Goal: Register for event/course

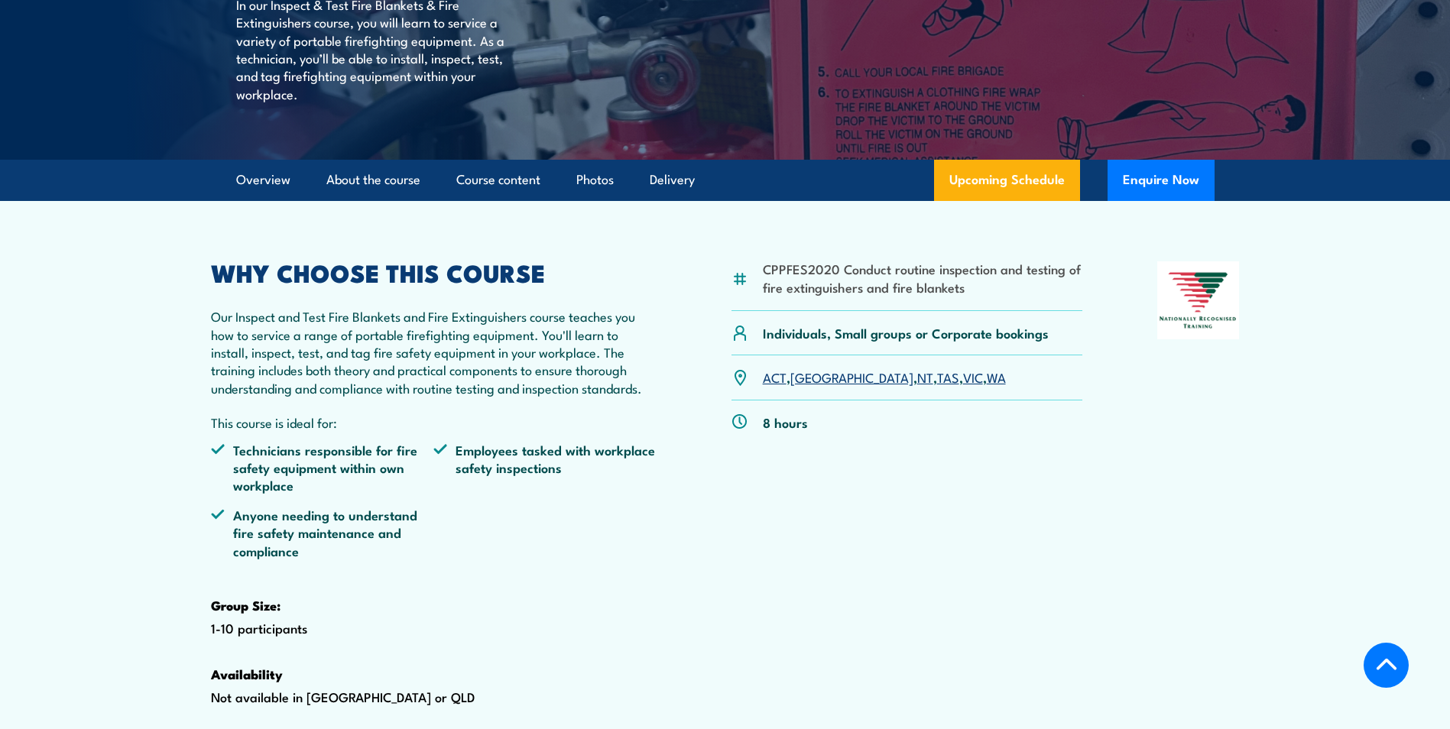
scroll to position [459, 0]
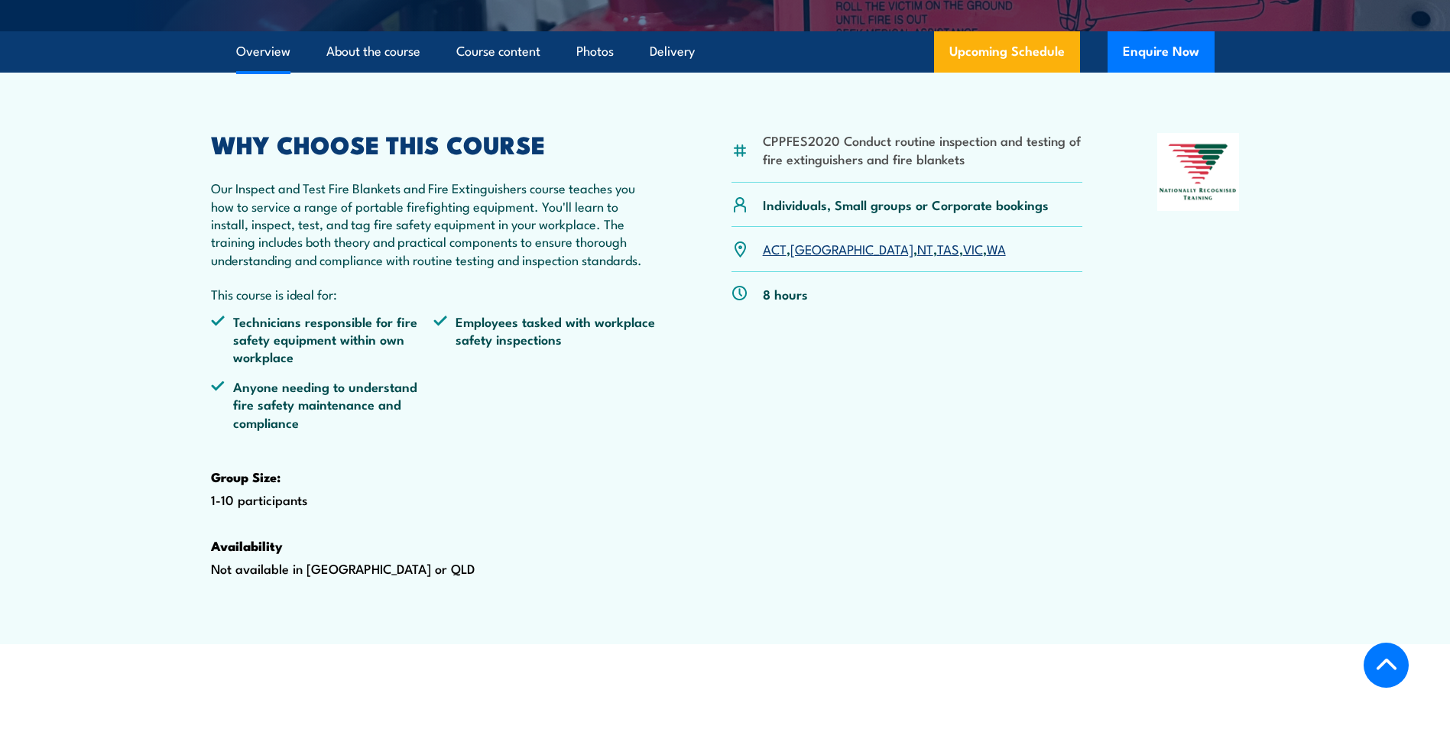
click at [963, 258] on link "VIC" at bounding box center [973, 248] width 20 height 18
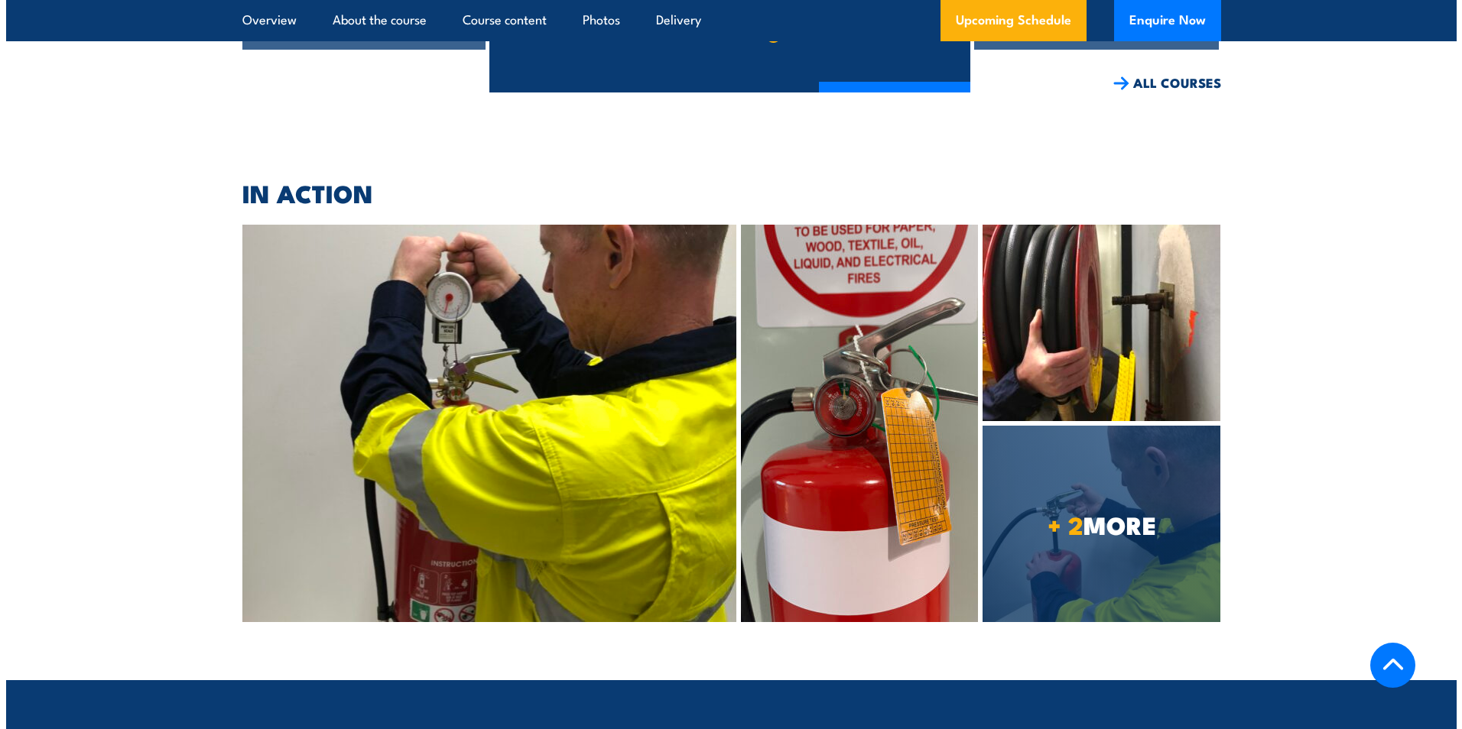
scroll to position [4368, 0]
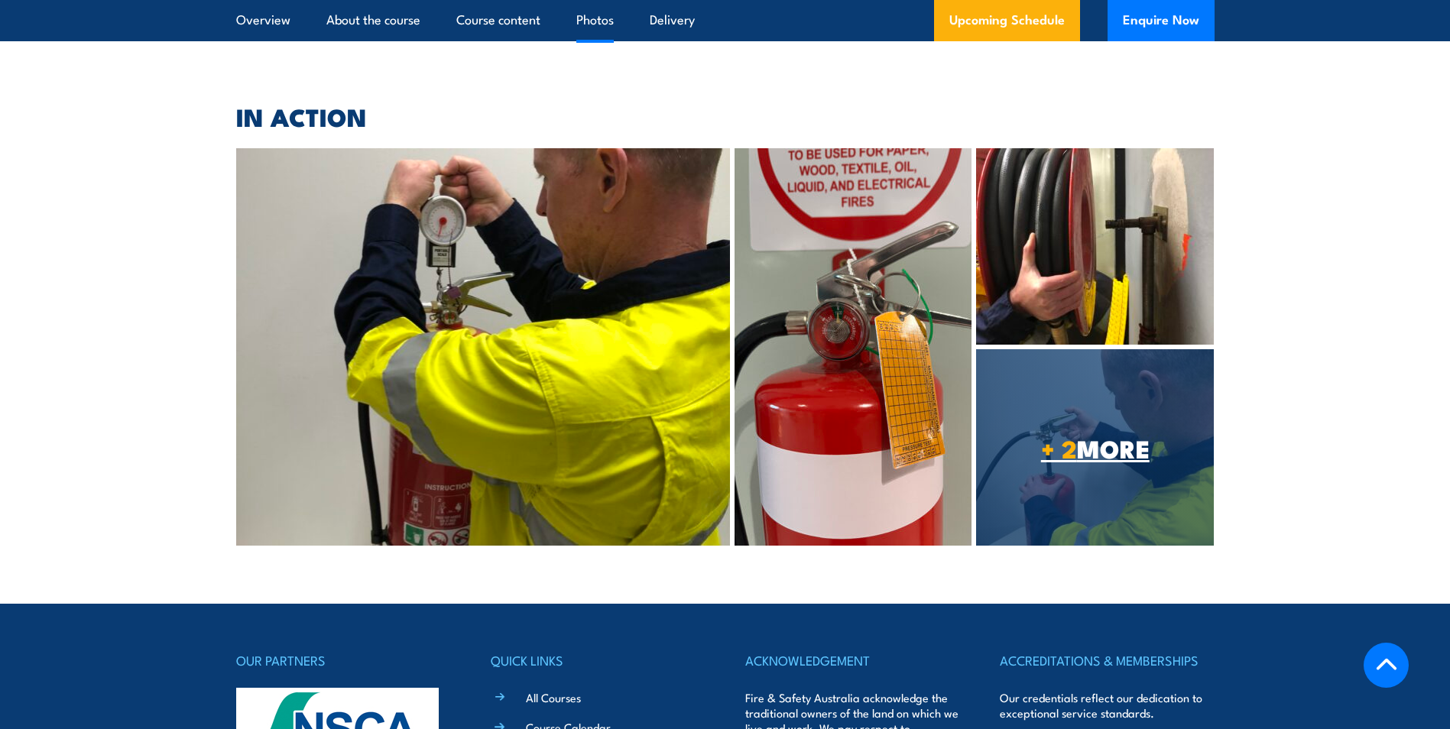
click at [1090, 459] on span "+ 2 MORE" at bounding box center [1095, 447] width 238 height 21
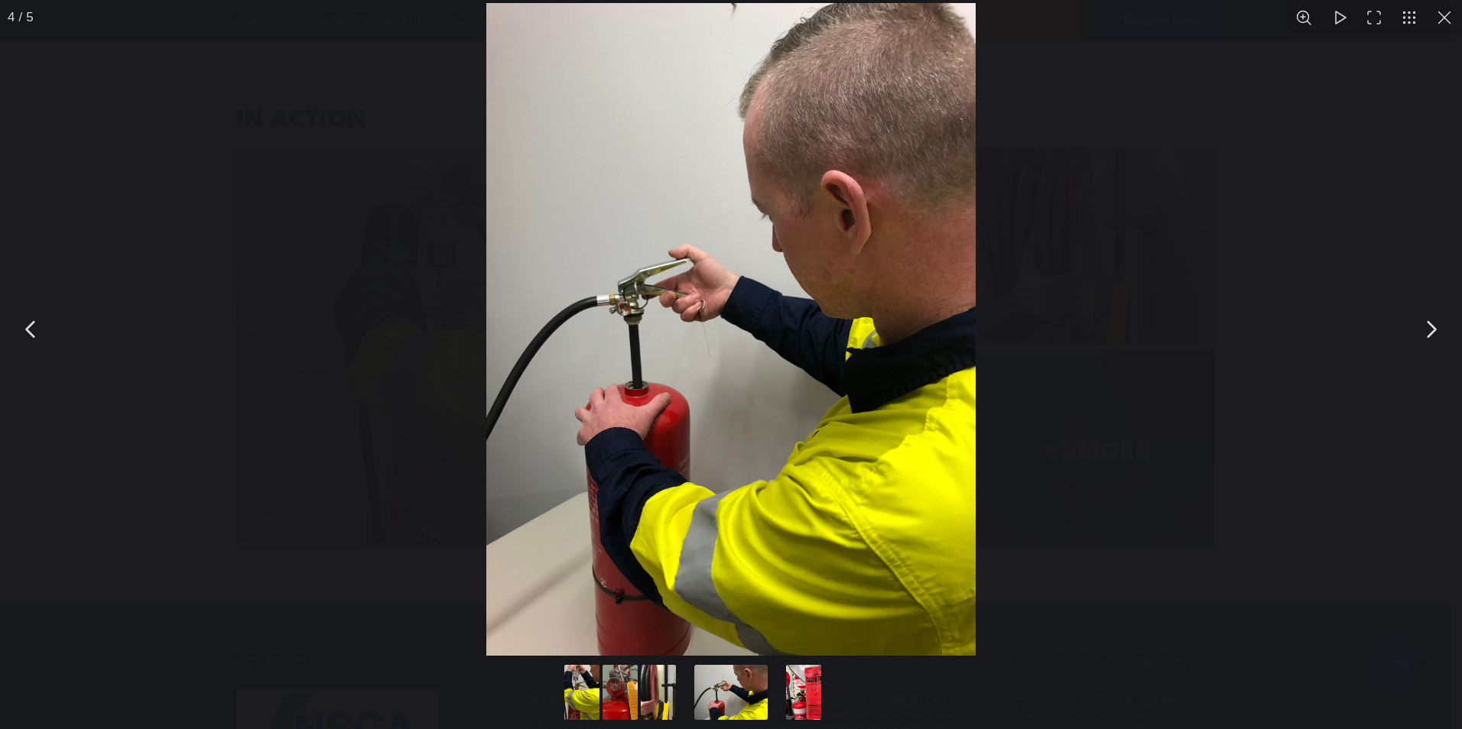
click at [1447, 27] on button "You can close this modal content with the ESC key" at bounding box center [1443, 17] width 35 height 35
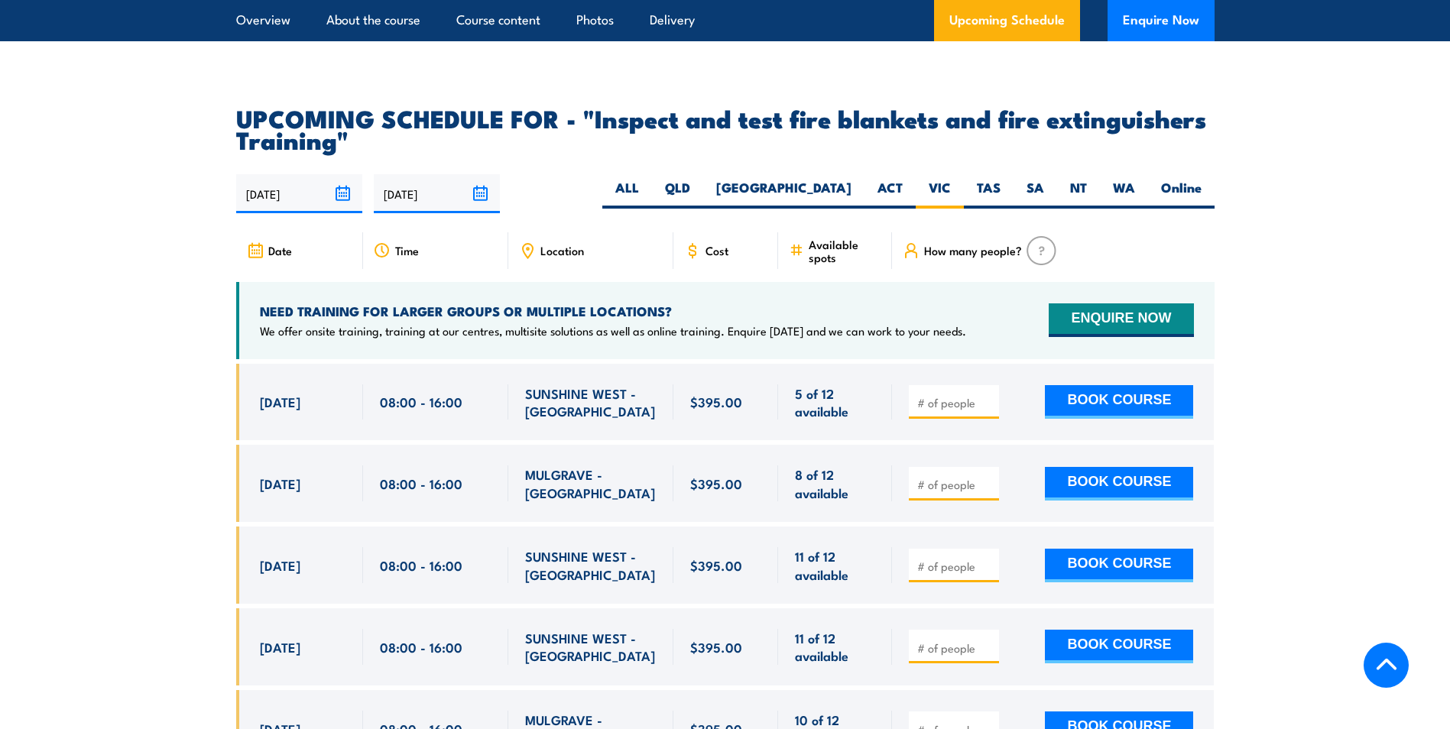
scroll to position [2839, 0]
